Goal: Information Seeking & Learning: Compare options

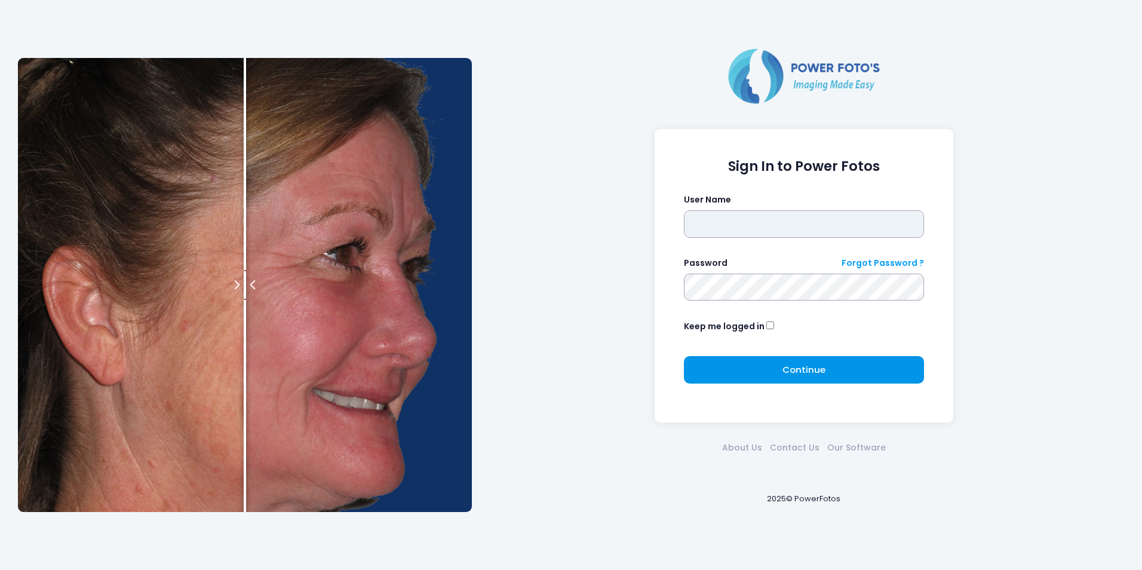
type input "****"
click at [820, 369] on span "Continue" at bounding box center [804, 369] width 43 height 13
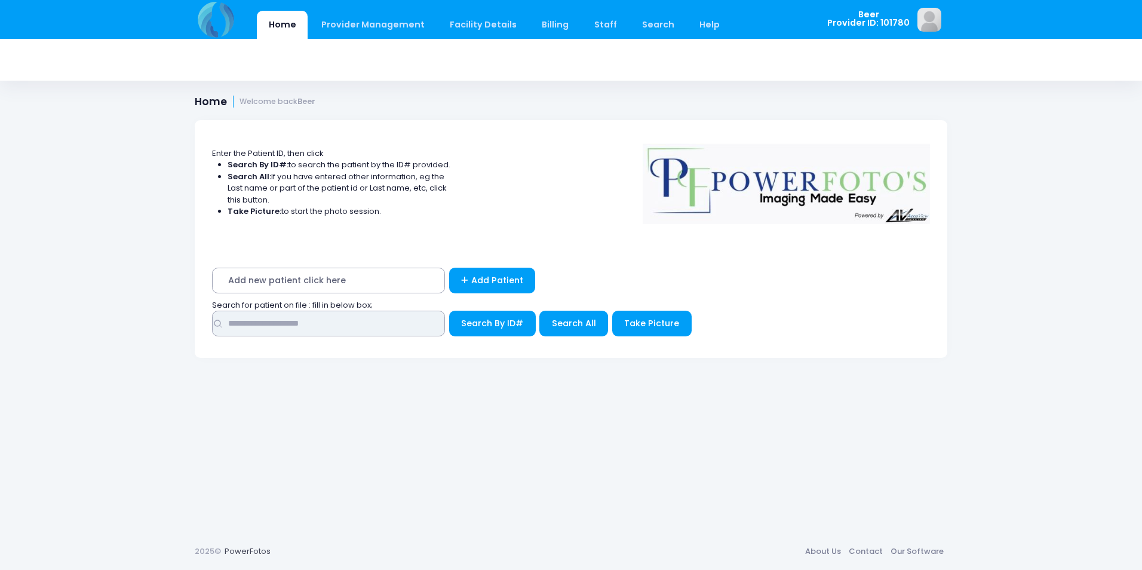
click at [389, 324] on input "text" at bounding box center [328, 324] width 233 height 26
type input "****"
click at [449, 311] on button "Search By ID#" at bounding box center [492, 324] width 87 height 26
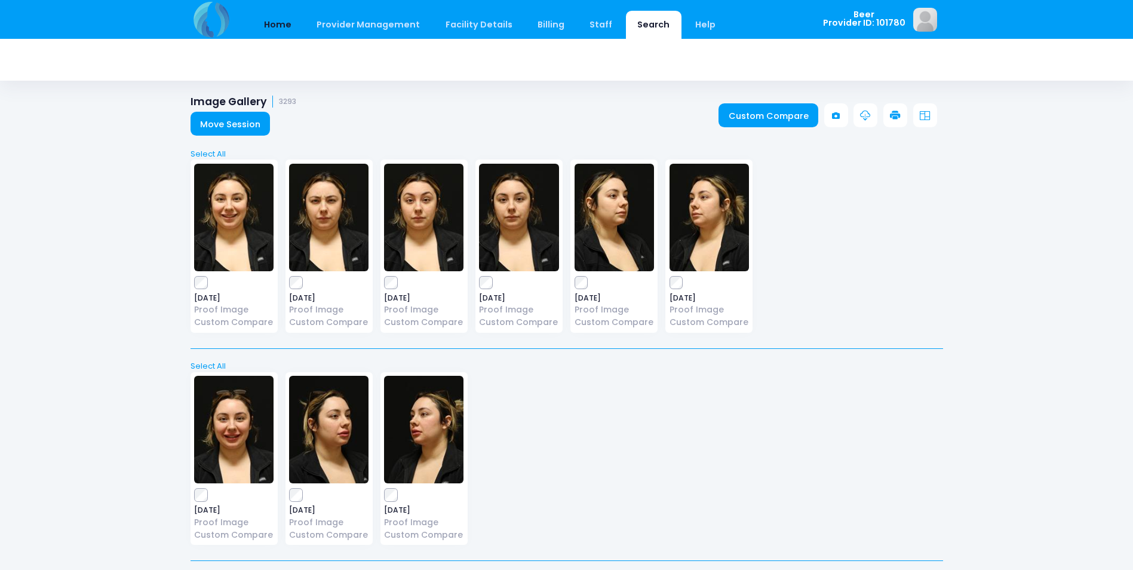
click at [276, 23] on link "Home" at bounding box center [278, 25] width 51 height 28
click at [281, 23] on link "Home" at bounding box center [278, 25] width 51 height 28
click at [242, 124] on link "Move Session" at bounding box center [231, 124] width 80 height 24
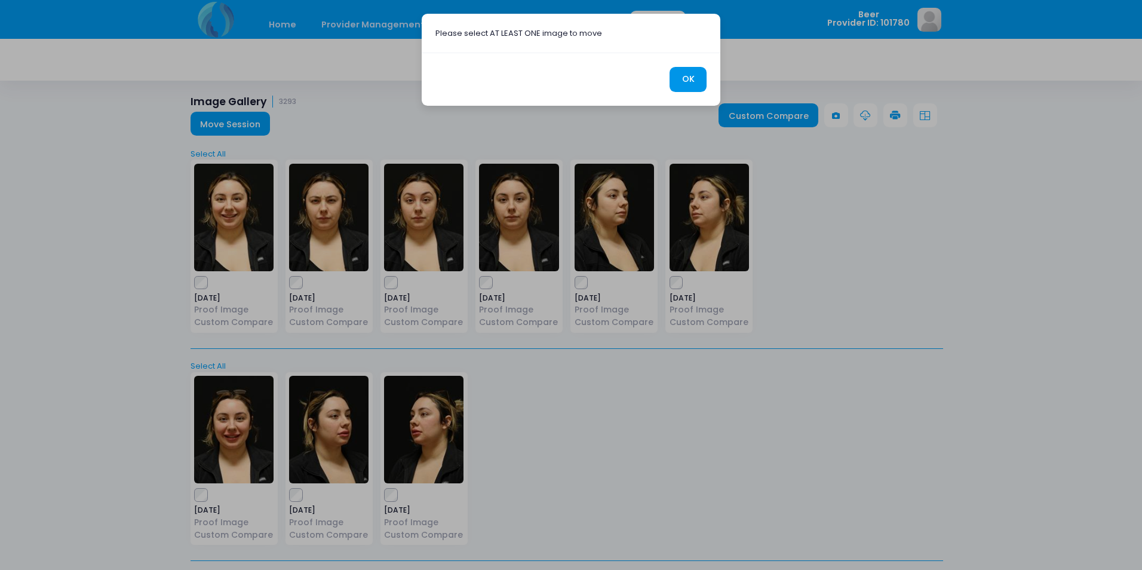
click at [702, 78] on button "OK" at bounding box center [688, 80] width 37 height 26
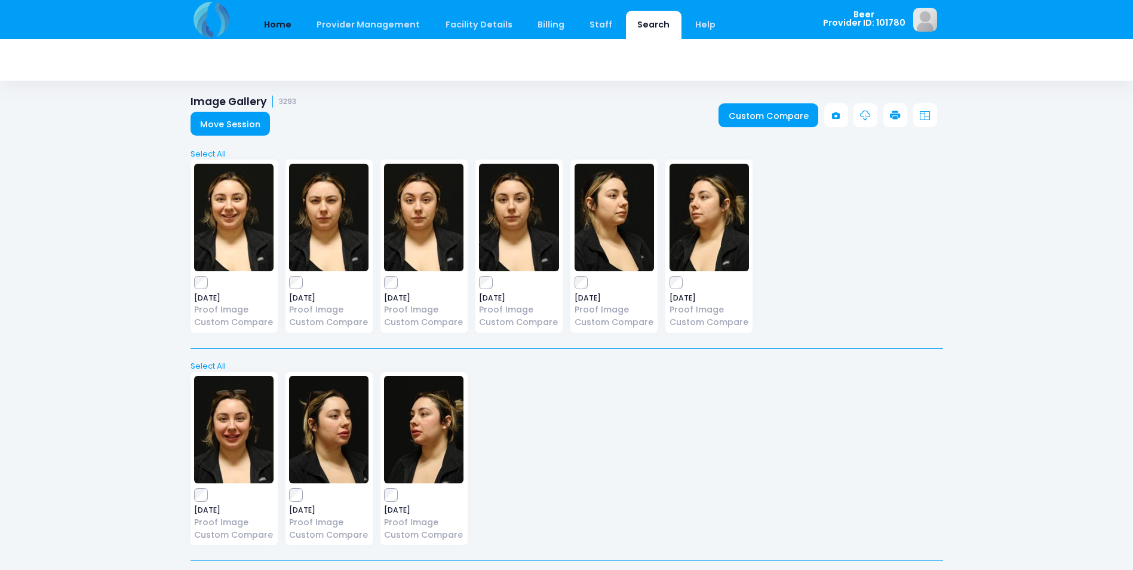
click at [281, 22] on link "Home" at bounding box center [278, 25] width 51 height 28
click at [217, 25] on img at bounding box center [212, 19] width 43 height 39
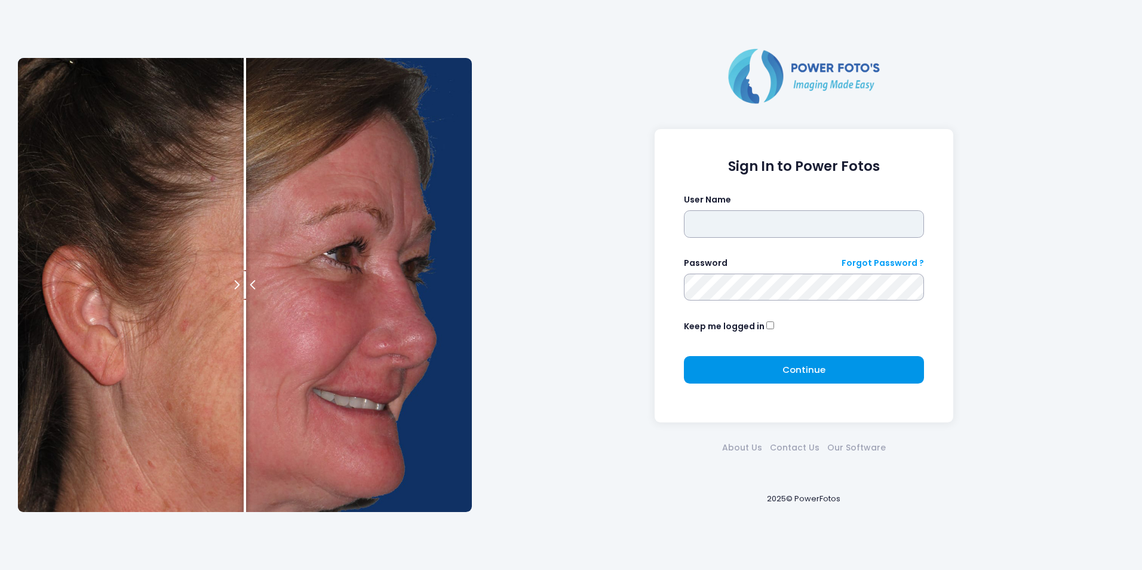
type input "****"
click at [803, 366] on span "Continue" at bounding box center [804, 369] width 43 height 13
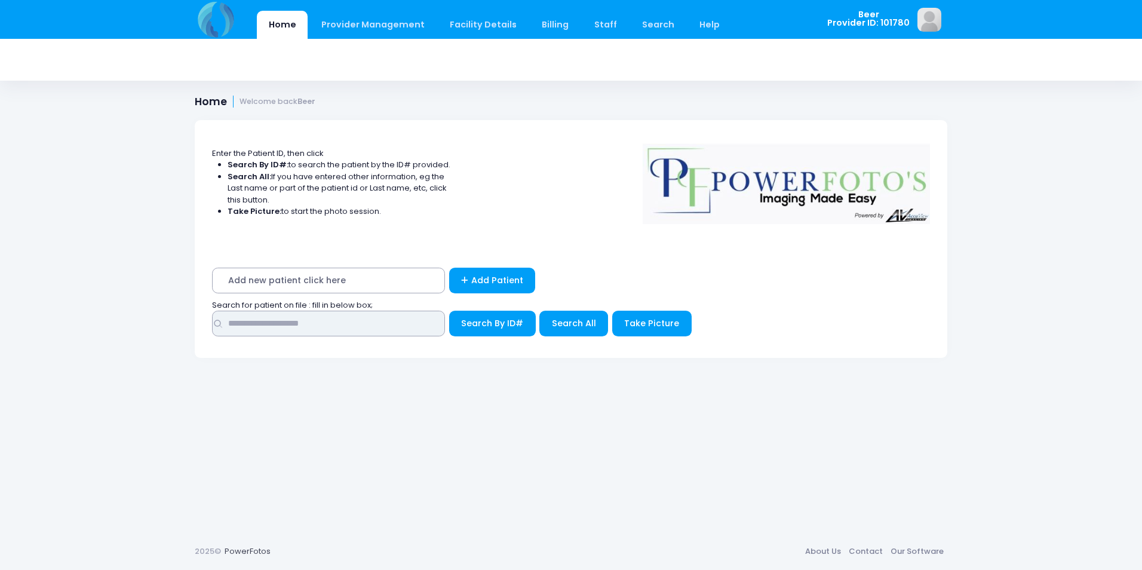
click at [330, 326] on input "text" at bounding box center [328, 324] width 233 height 26
type input "****"
click at [449, 311] on button "Search By ID#" at bounding box center [492, 324] width 87 height 26
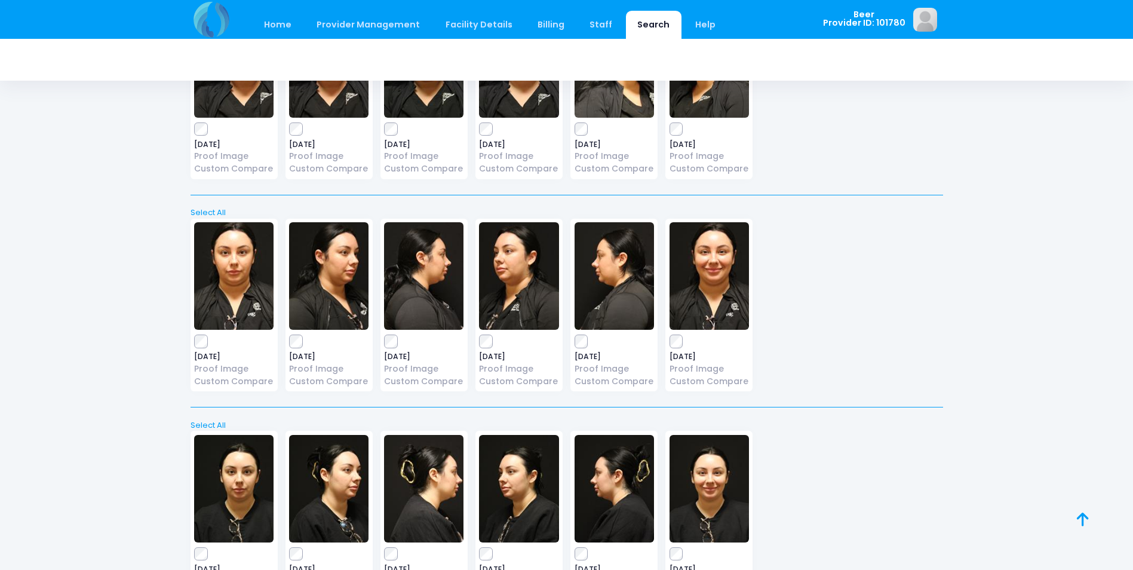
scroll to position [5773, 0]
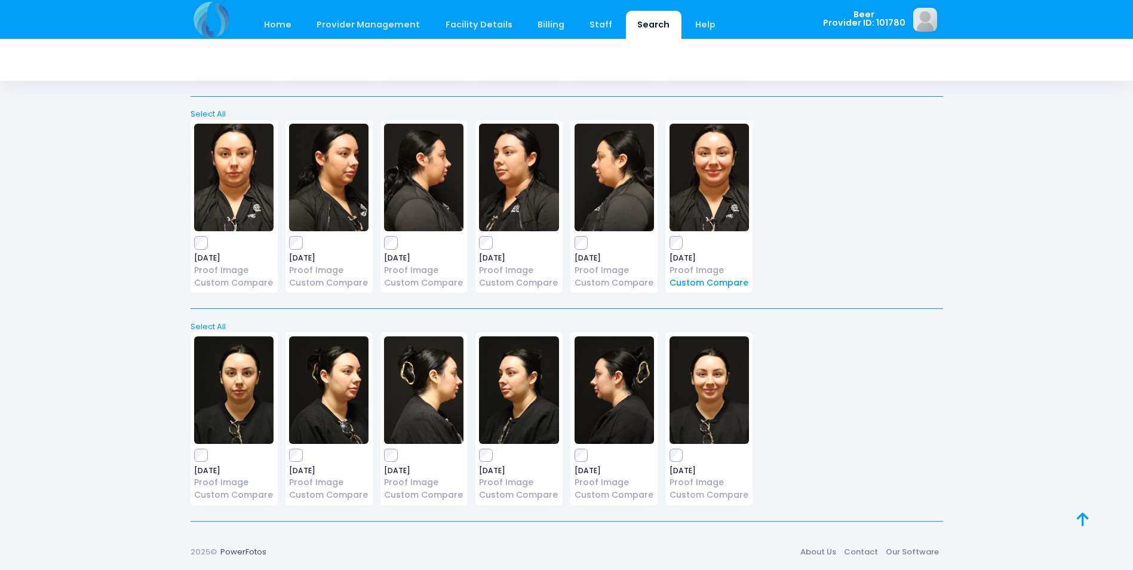
click at [689, 282] on link "Custom Compare" at bounding box center [709, 283] width 79 height 13
click at [228, 501] on link "Custom Compare" at bounding box center [233, 495] width 79 height 13
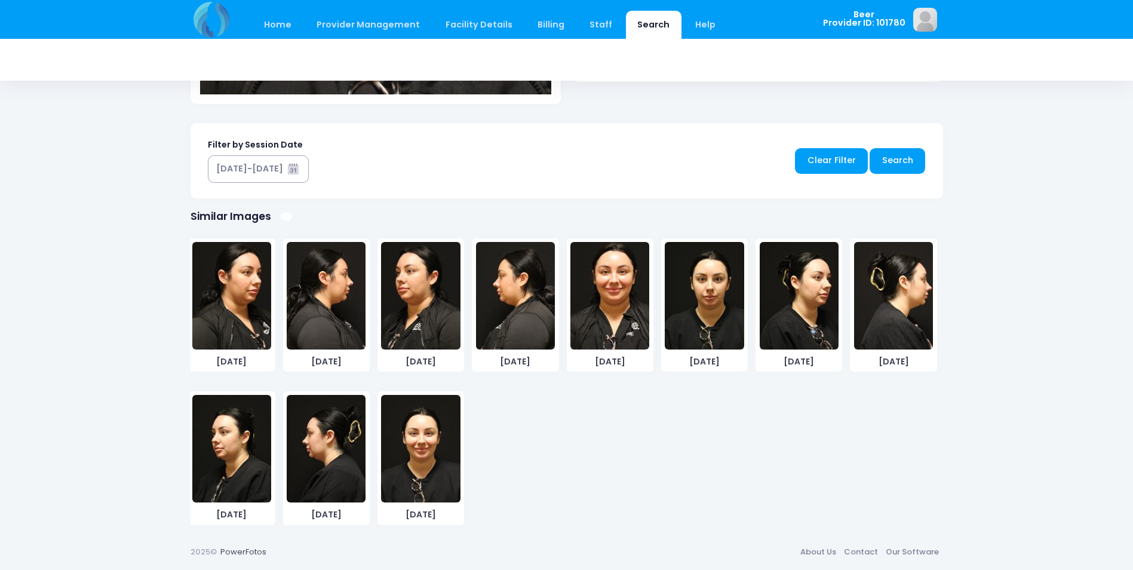
scroll to position [2770, 0]
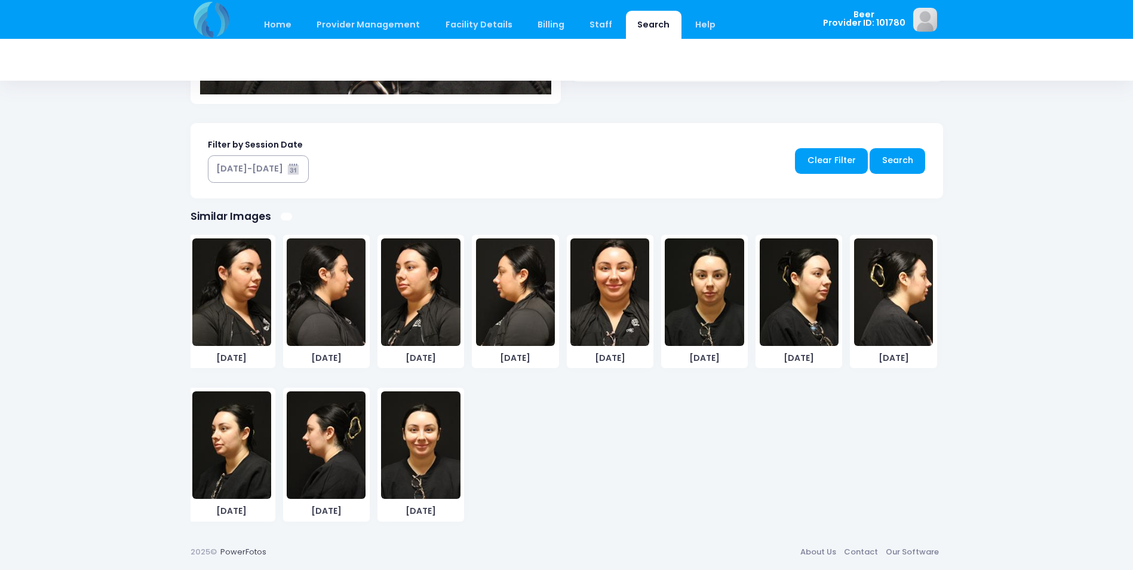
click at [429, 442] on img at bounding box center [420, 445] width 79 height 108
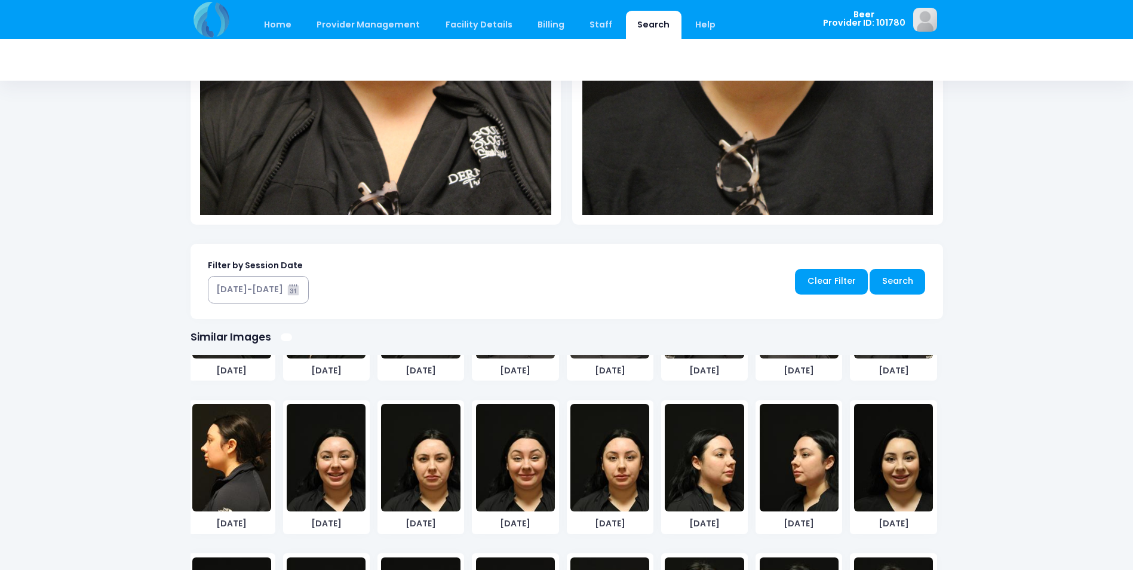
scroll to position [321, 0]
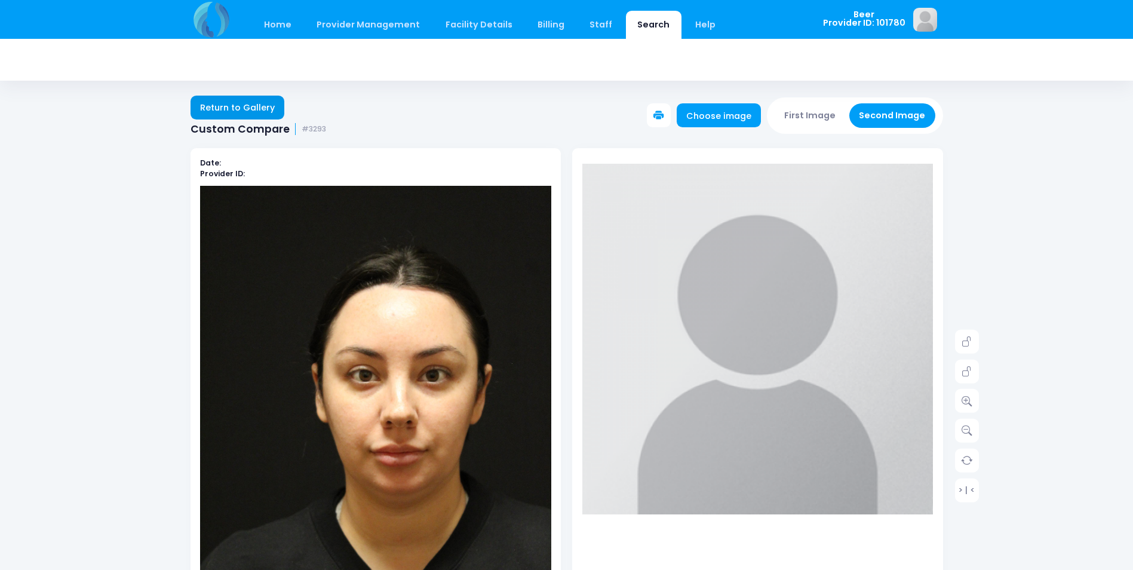
click at [226, 106] on link "Return to Gallery" at bounding box center [238, 108] width 94 height 24
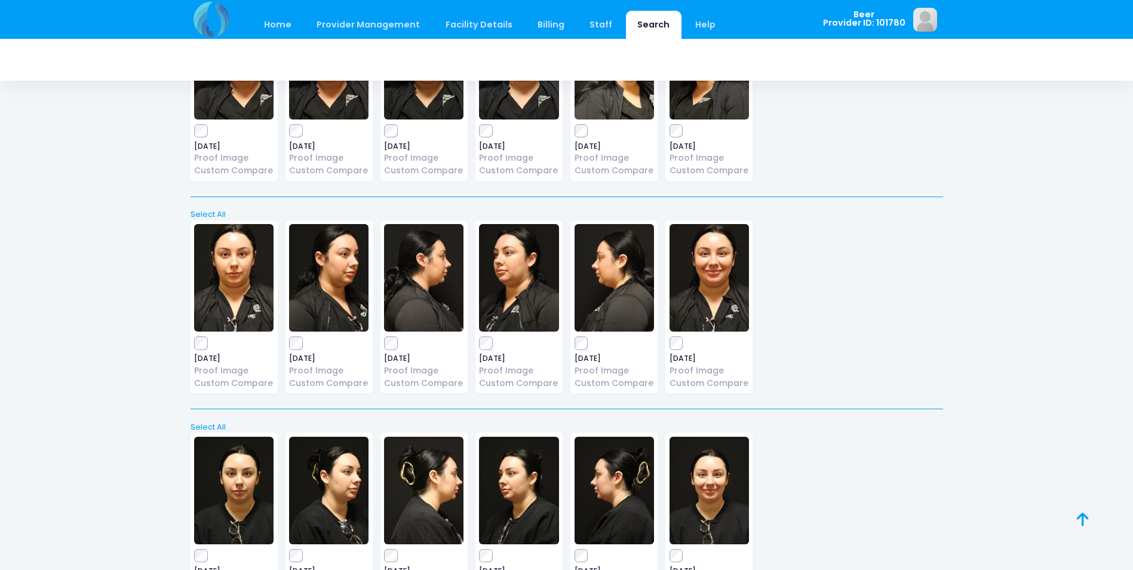
scroll to position [5773, 0]
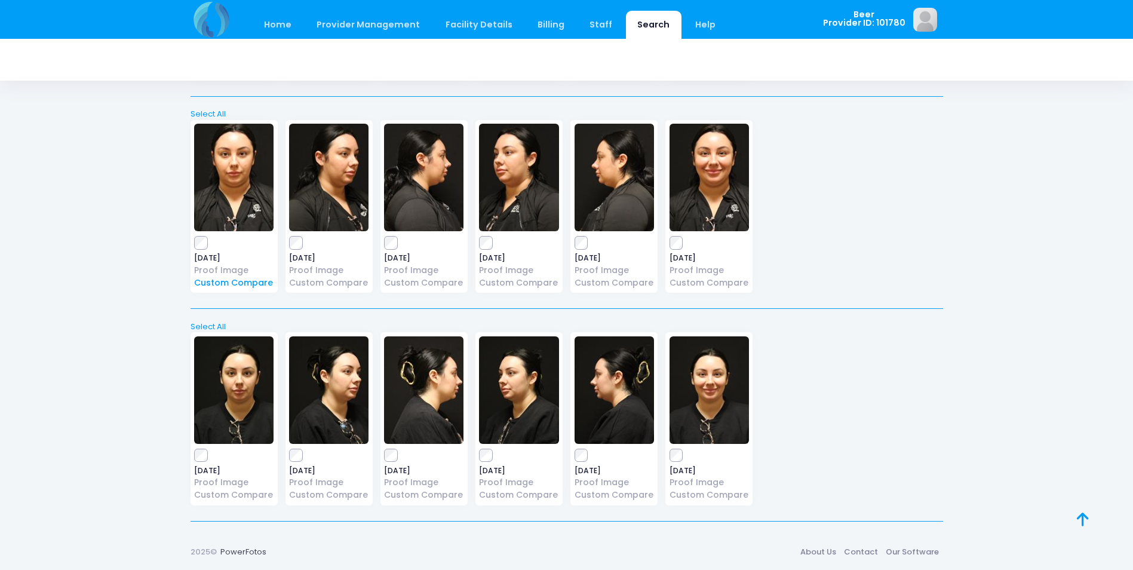
click at [257, 283] on link "Custom Compare" at bounding box center [233, 283] width 79 height 13
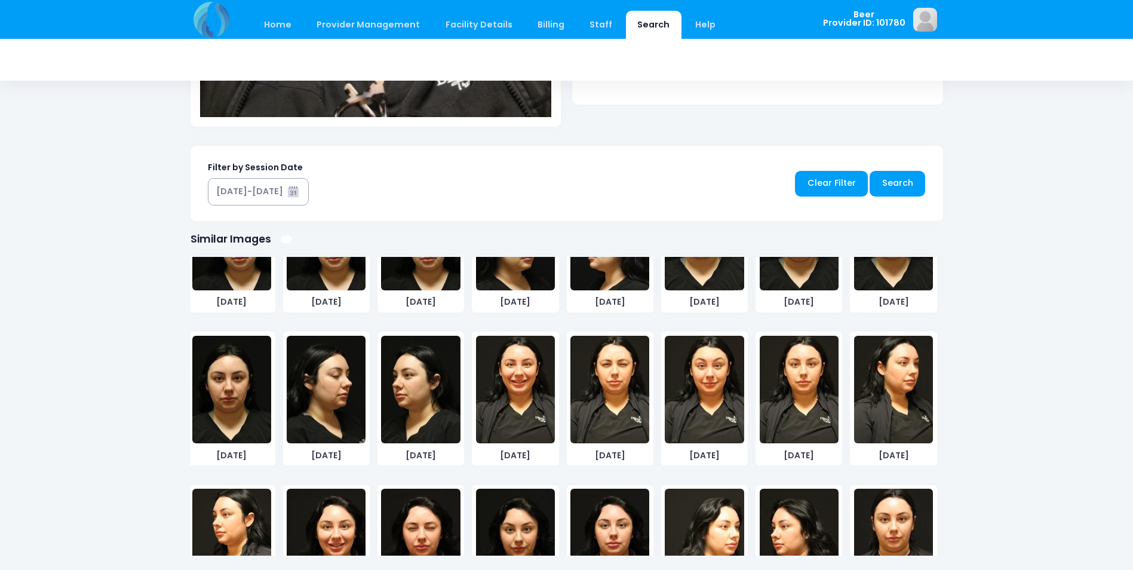
scroll to position [2770, 0]
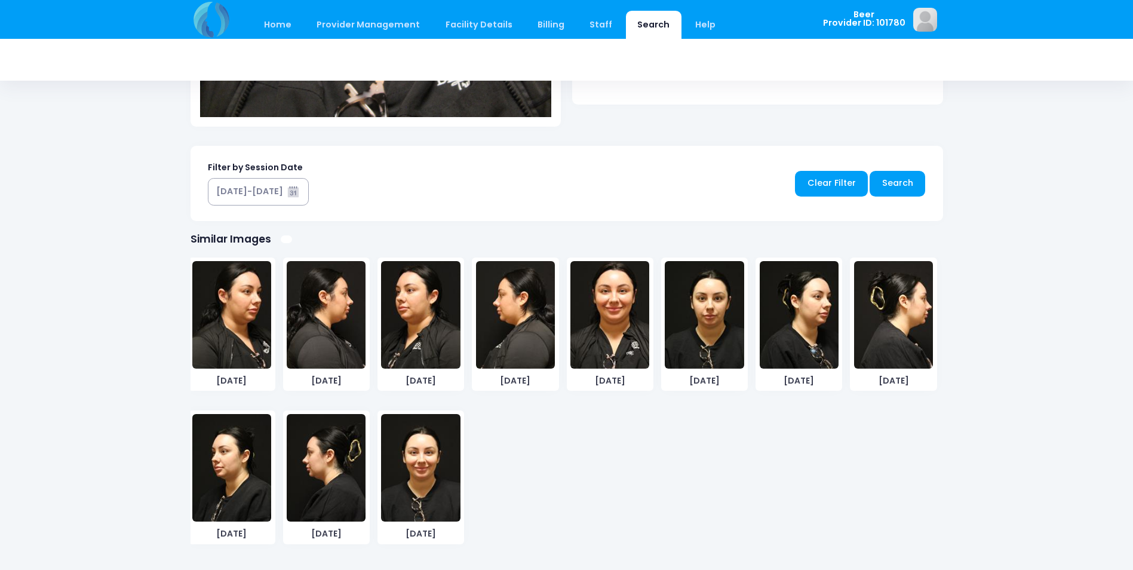
click at [708, 327] on img at bounding box center [704, 315] width 79 height 108
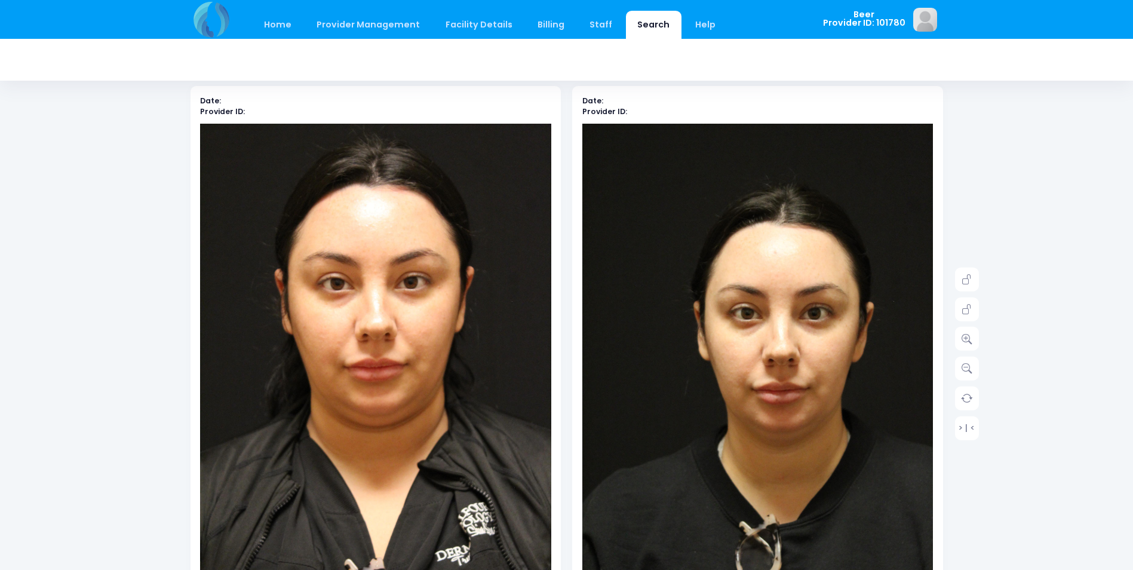
scroll to position [0, 0]
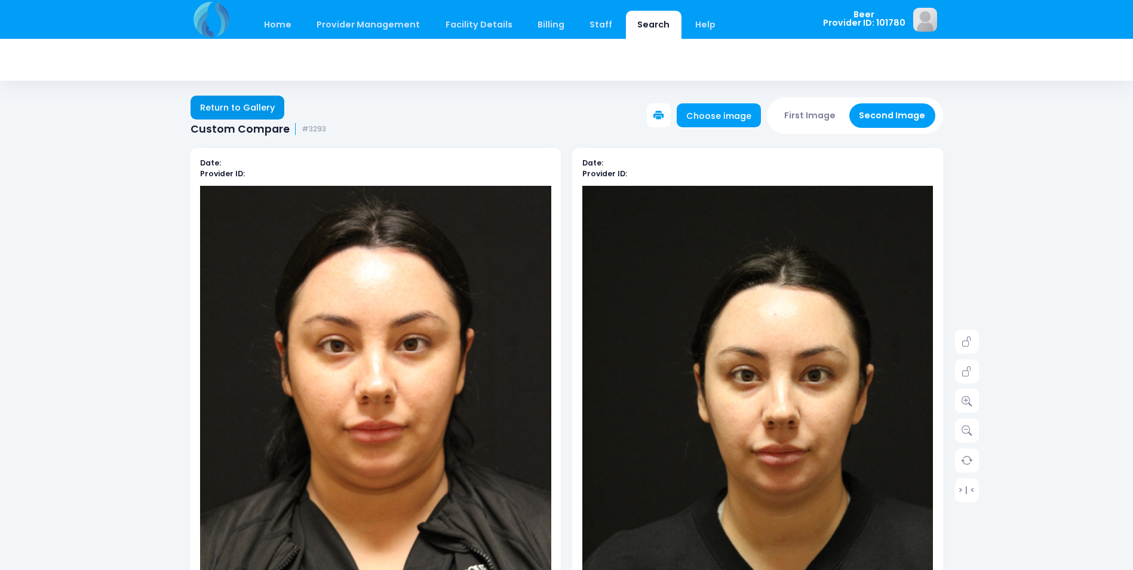
click at [240, 111] on link "Return to Gallery" at bounding box center [238, 108] width 94 height 24
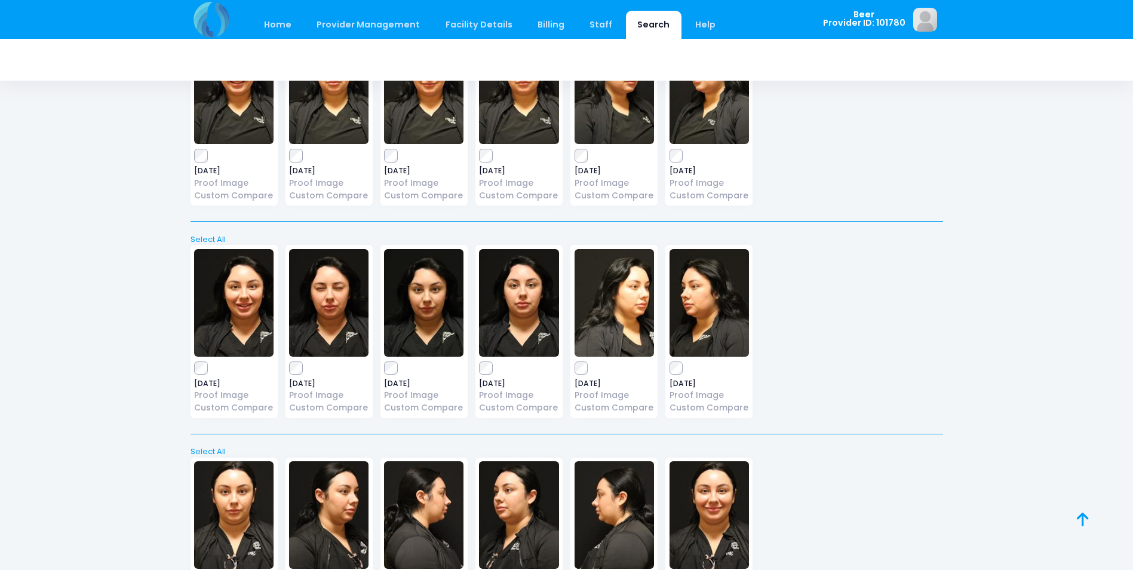
scroll to position [5773, 0]
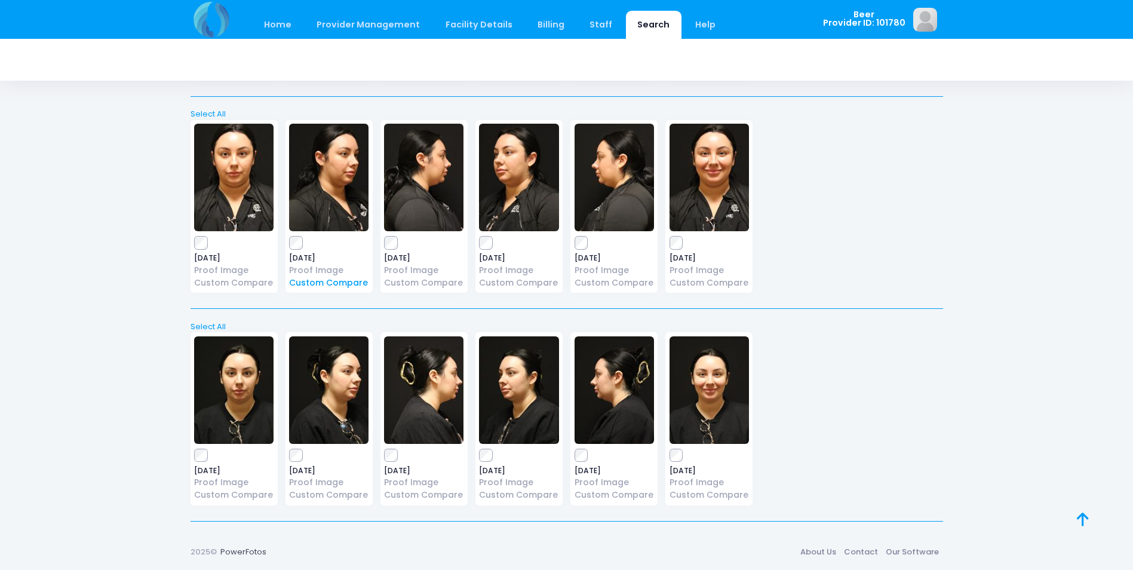
click at [321, 281] on link "Custom Compare" at bounding box center [328, 283] width 79 height 13
click at [505, 281] on link "Custom Compare" at bounding box center [518, 283] width 79 height 13
click at [271, 24] on link "Home" at bounding box center [278, 25] width 51 height 28
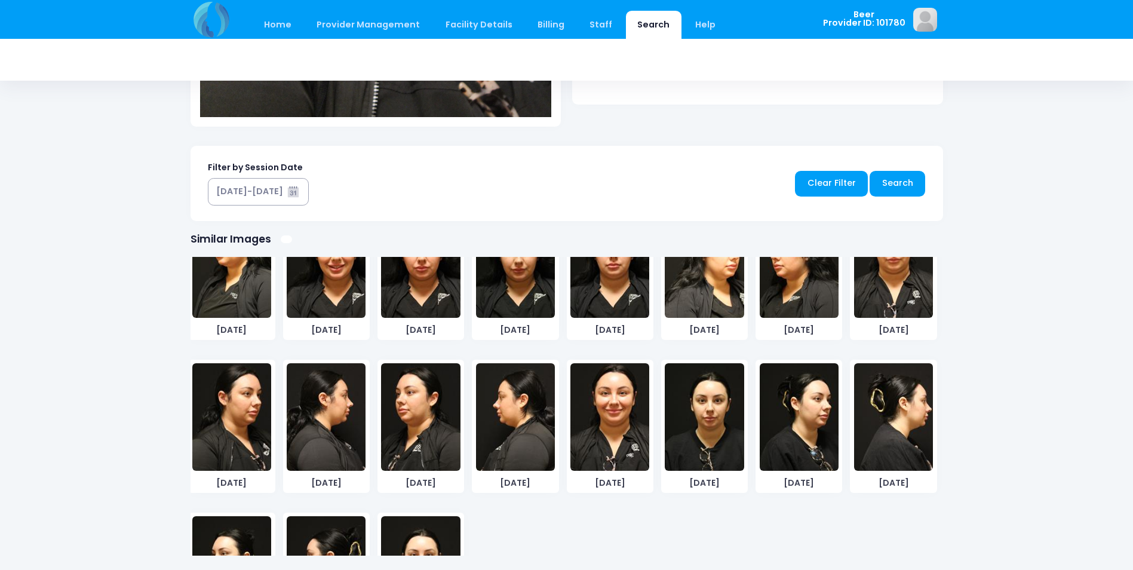
scroll to position [2770, 0]
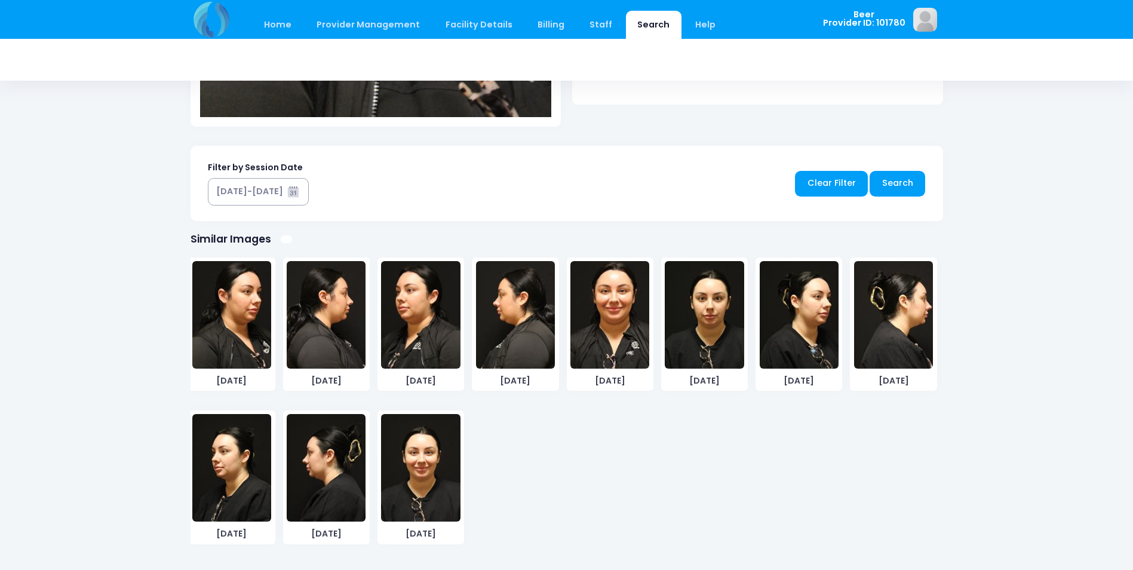
click at [805, 336] on img at bounding box center [799, 315] width 79 height 108
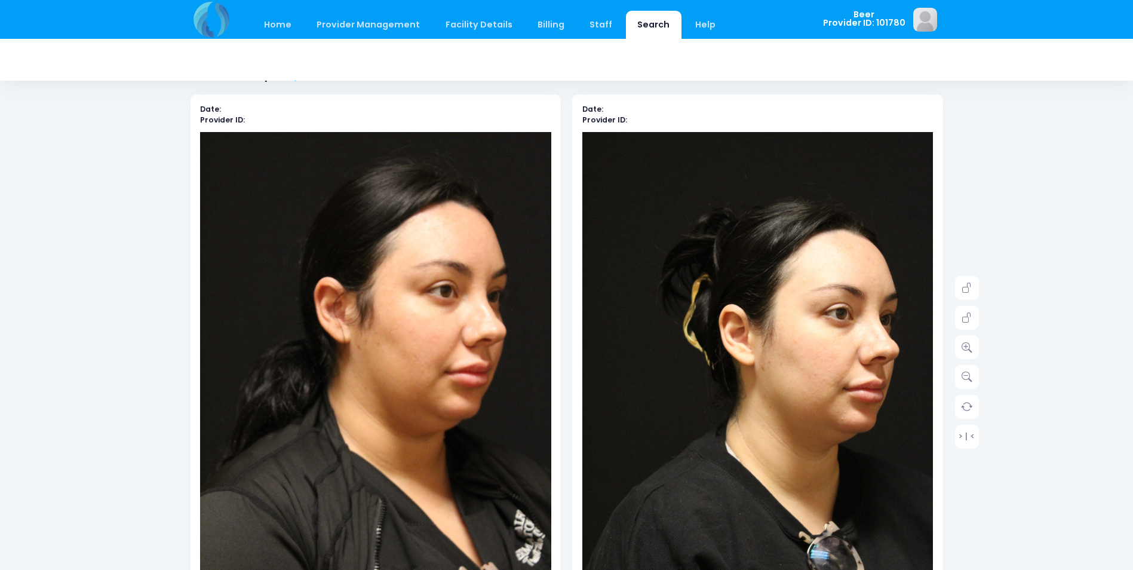
scroll to position [0, 0]
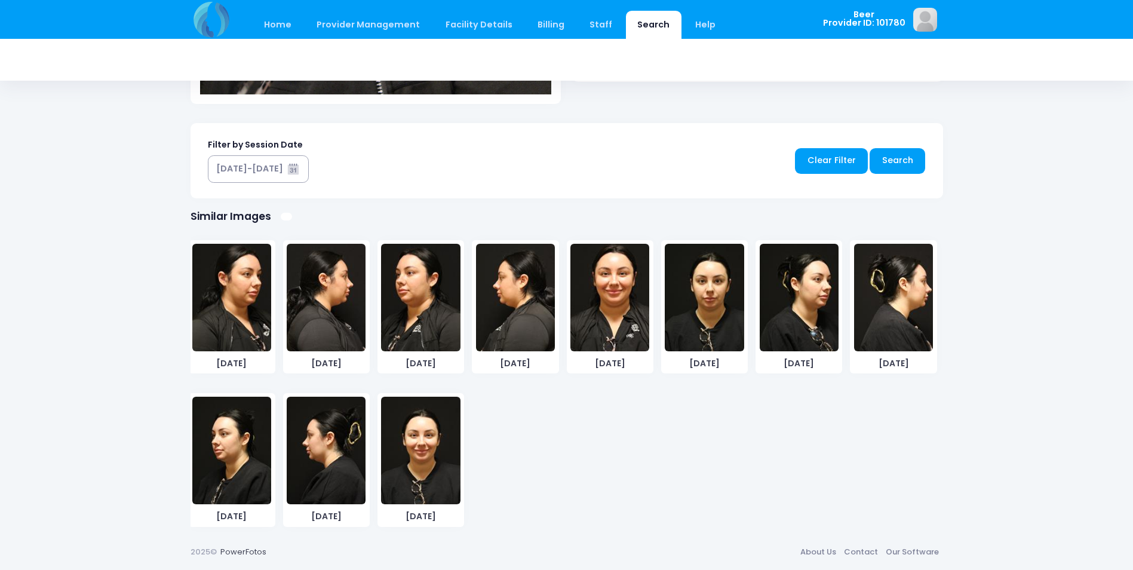
scroll to position [2770, 0]
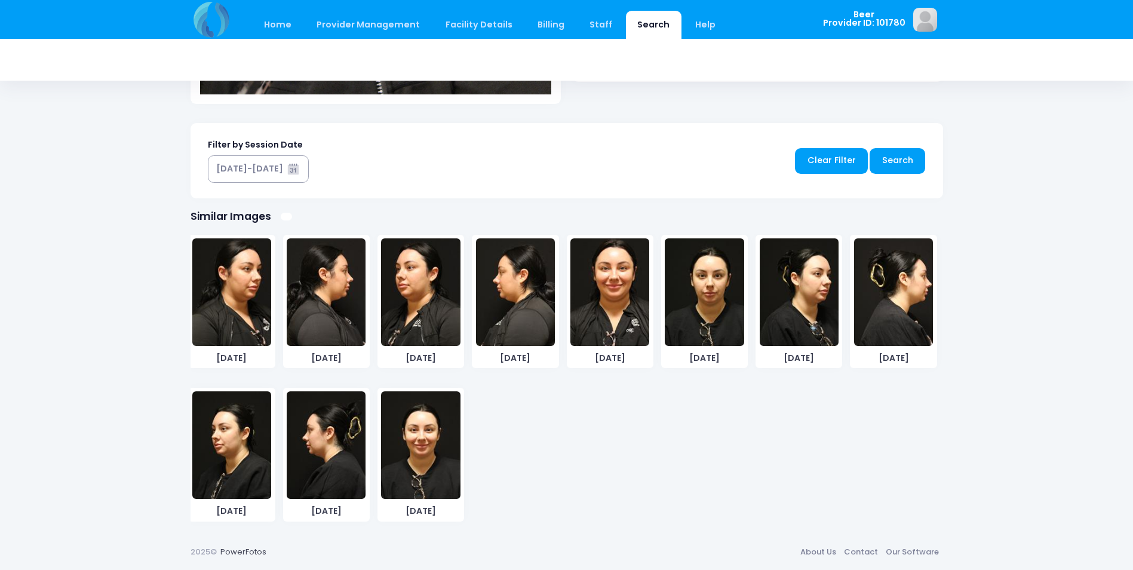
click at [232, 465] on img at bounding box center [231, 445] width 79 height 108
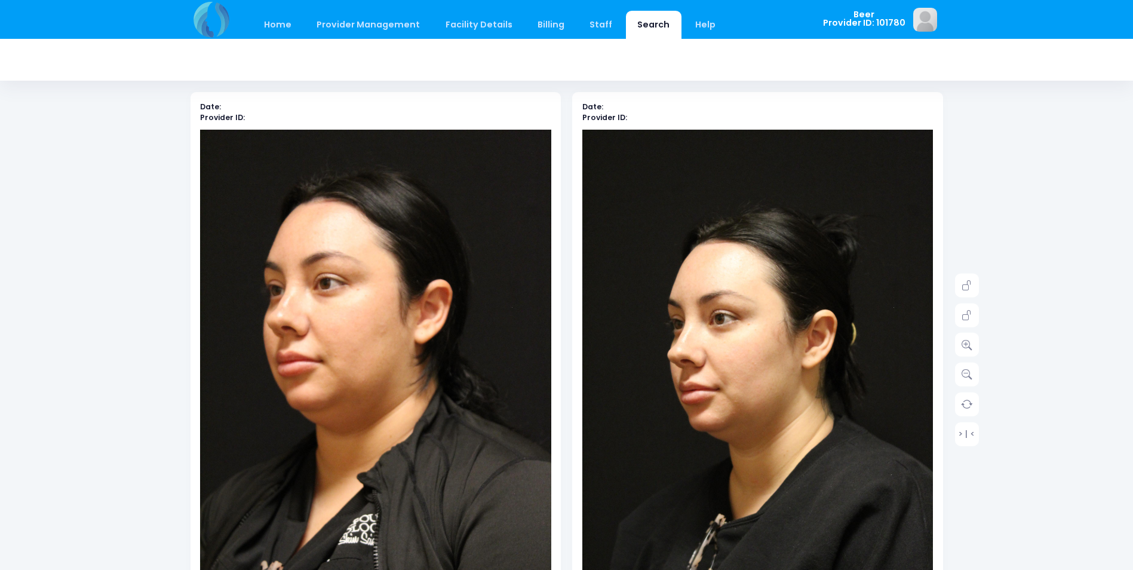
scroll to position [54, 0]
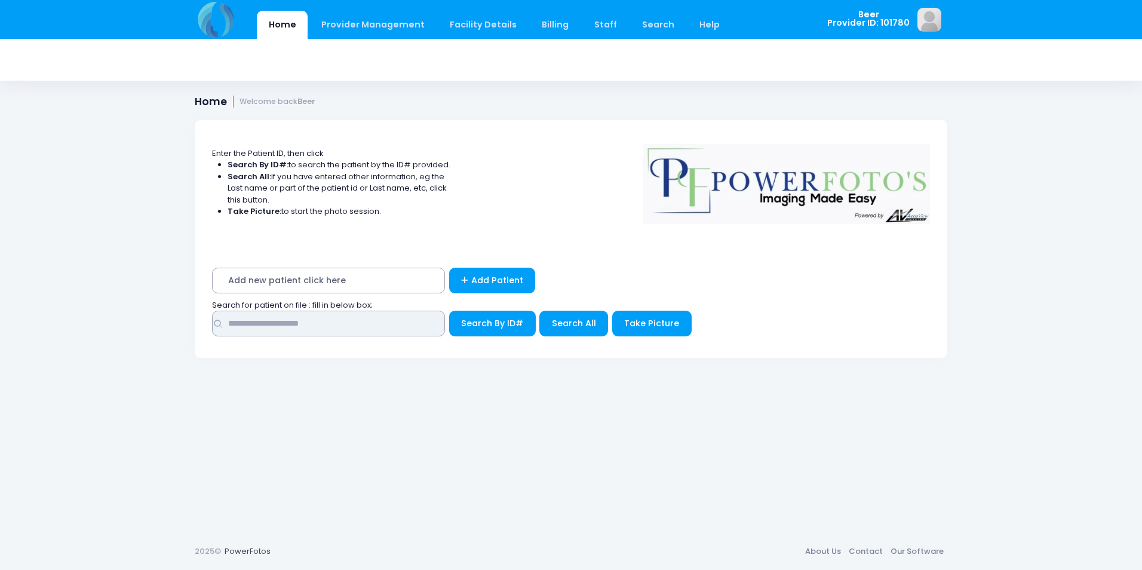
click at [391, 324] on input "text" at bounding box center [328, 324] width 233 height 26
type input "****"
click at [449, 311] on button "Search By ID#" at bounding box center [492, 324] width 87 height 26
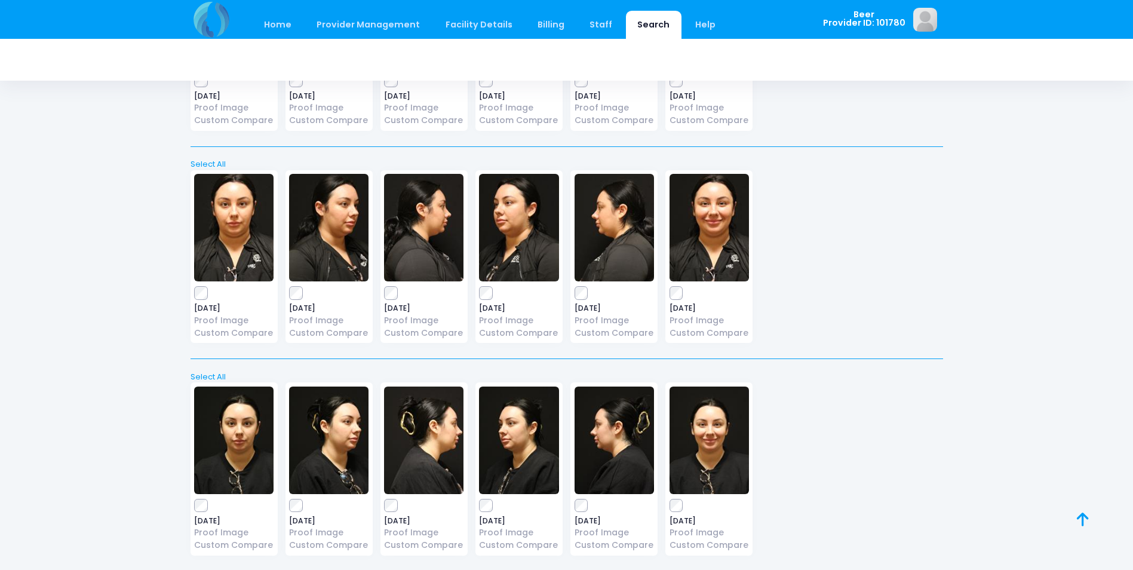
scroll to position [5773, 0]
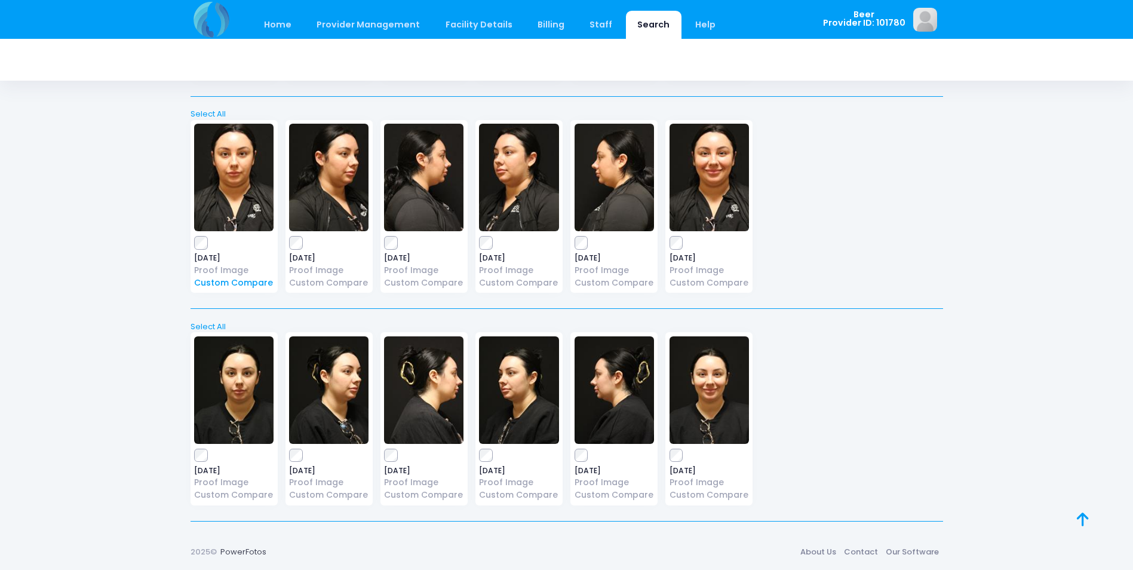
click at [224, 283] on link "Custom Compare" at bounding box center [233, 283] width 79 height 13
click at [697, 286] on link "Custom Compare" at bounding box center [709, 283] width 79 height 13
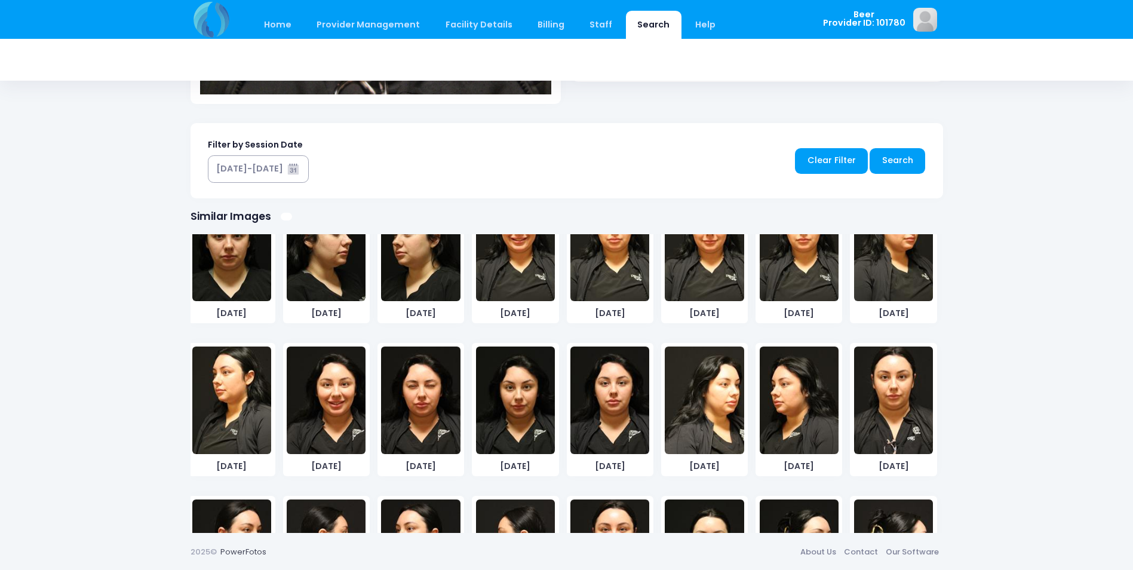
scroll to position [2770, 0]
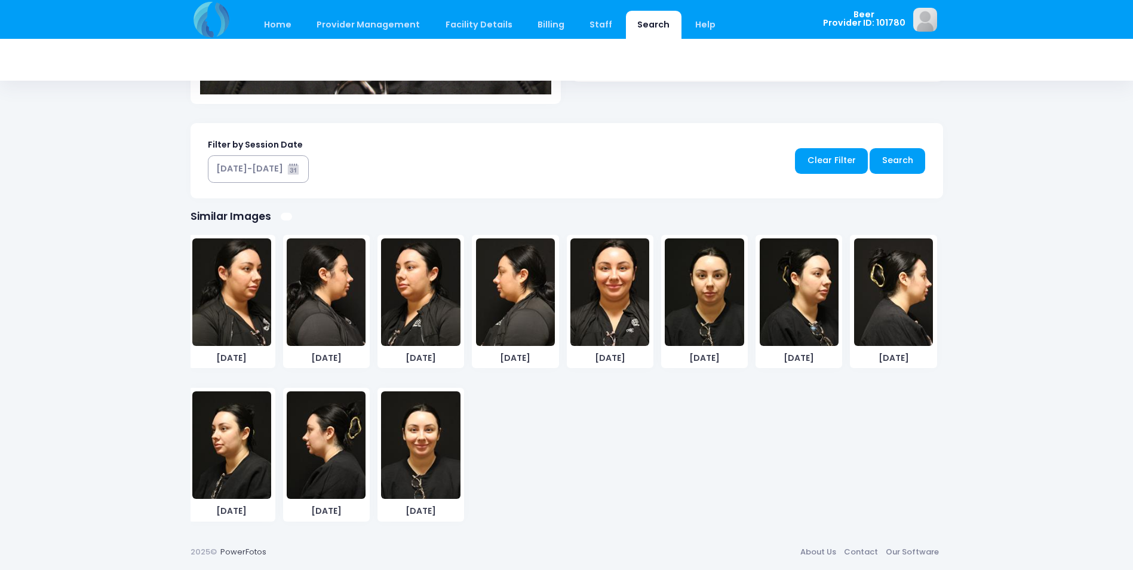
click at [696, 297] on img at bounding box center [704, 292] width 79 height 108
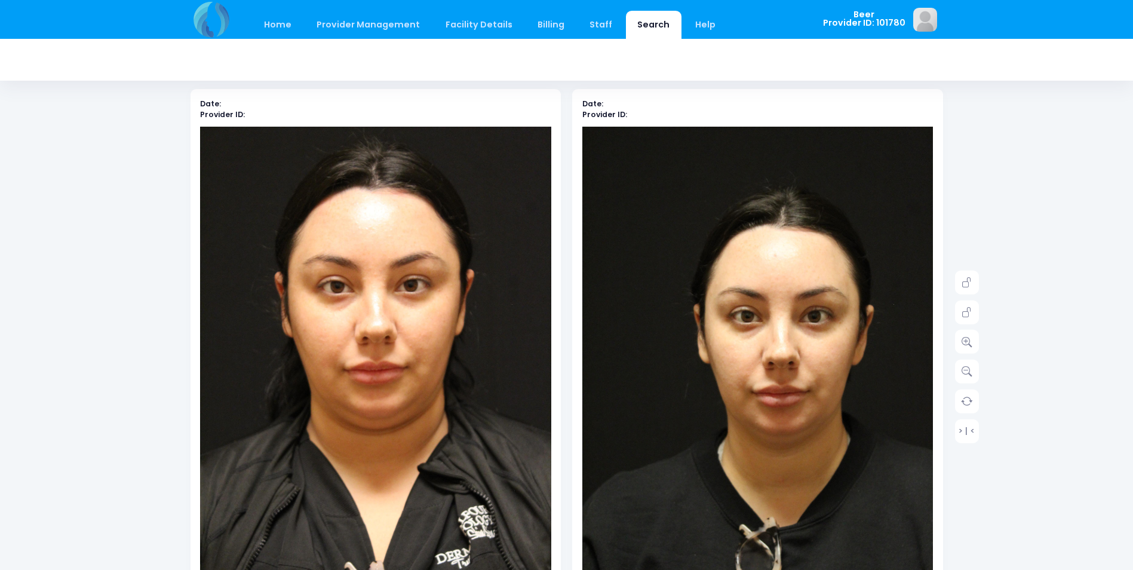
scroll to position [54, 0]
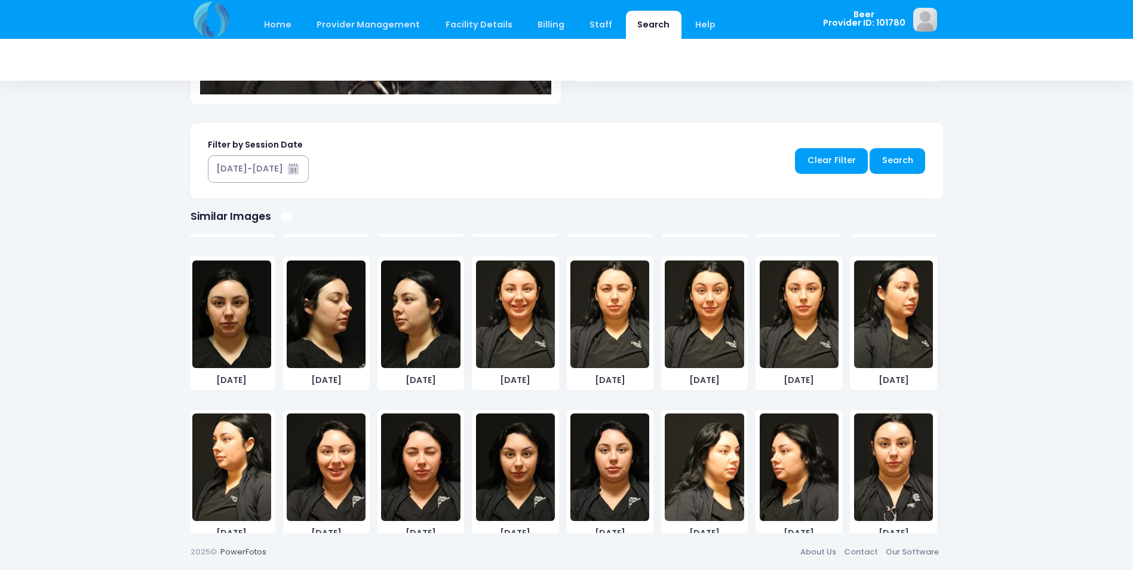
scroll to position [2770, 0]
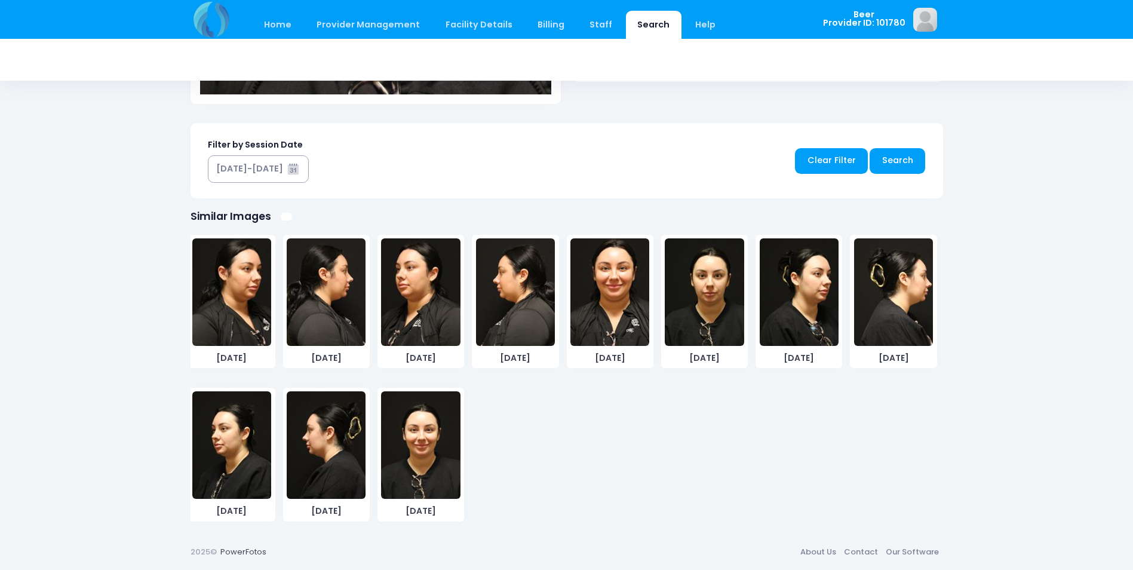
click at [410, 449] on img at bounding box center [420, 445] width 79 height 108
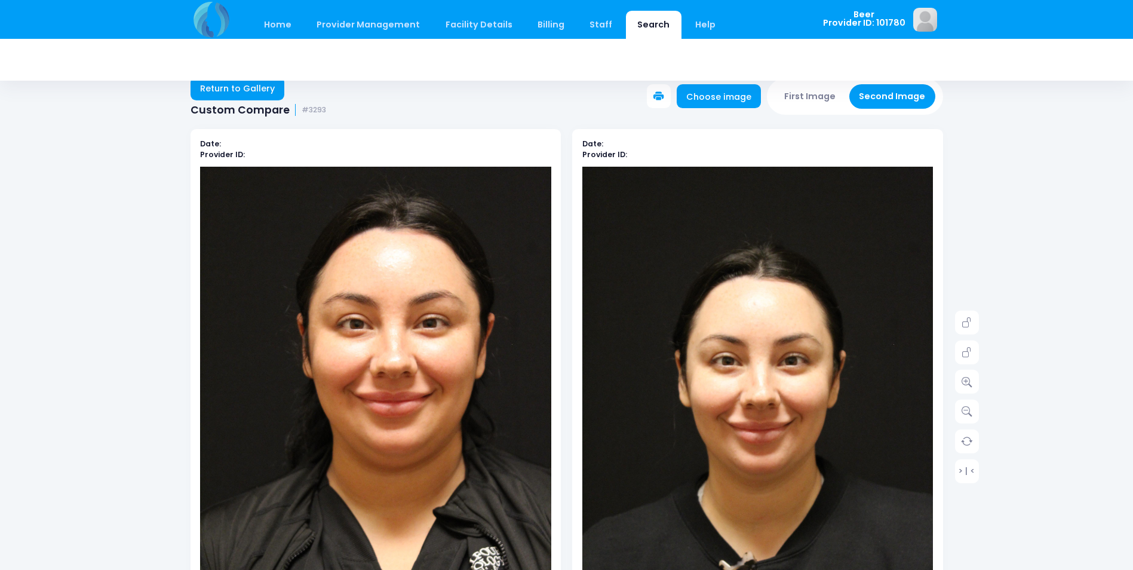
scroll to position [0, 0]
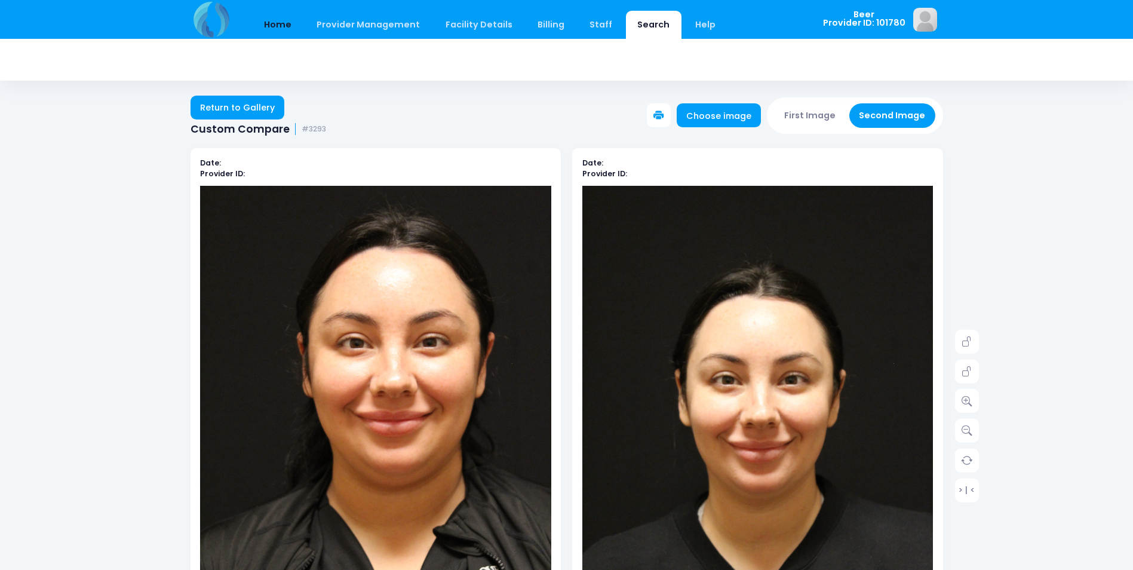
click at [286, 30] on link "Home" at bounding box center [278, 25] width 51 height 28
